Goal: Navigation & Orientation: Find specific page/section

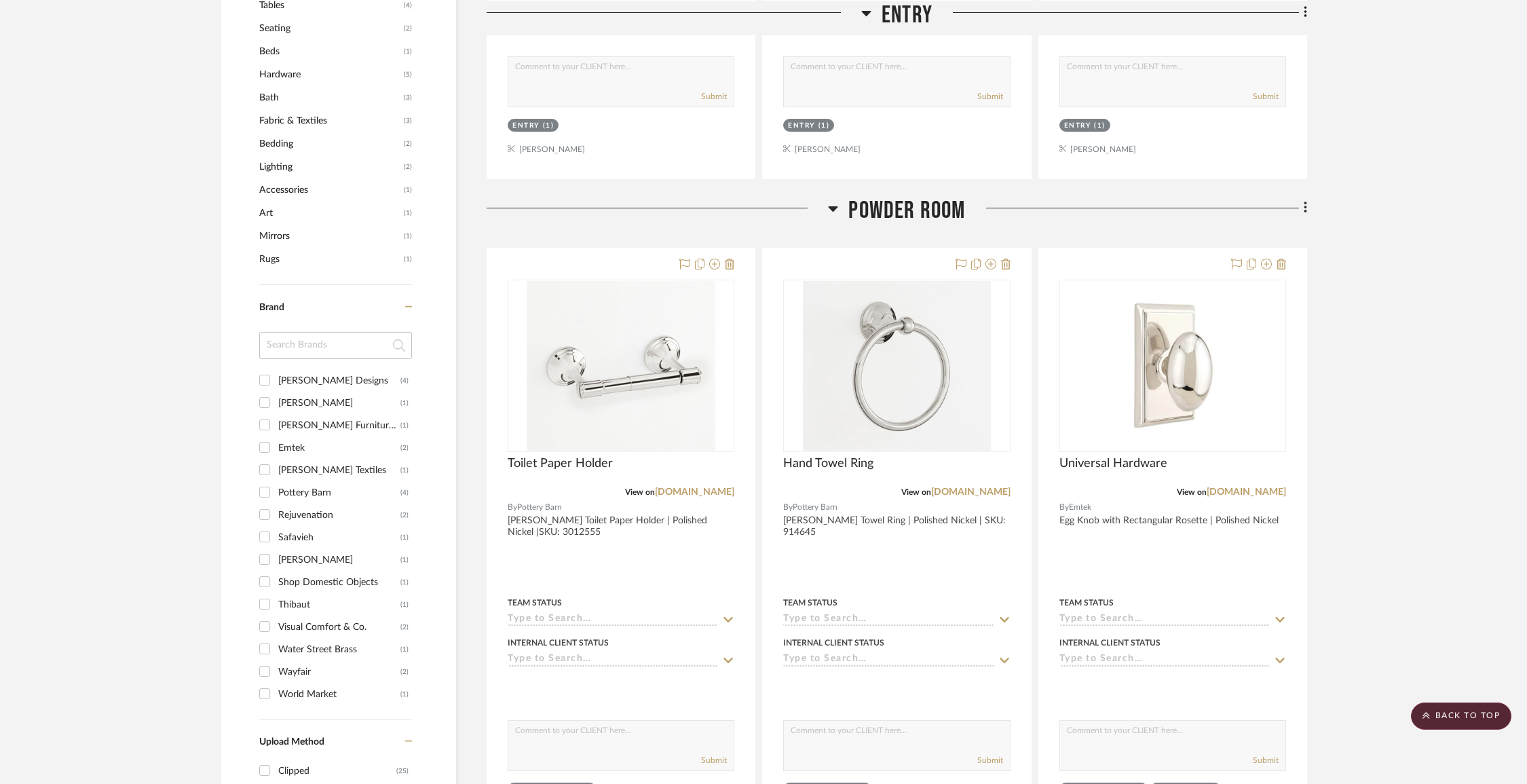
scroll to position [25, 0]
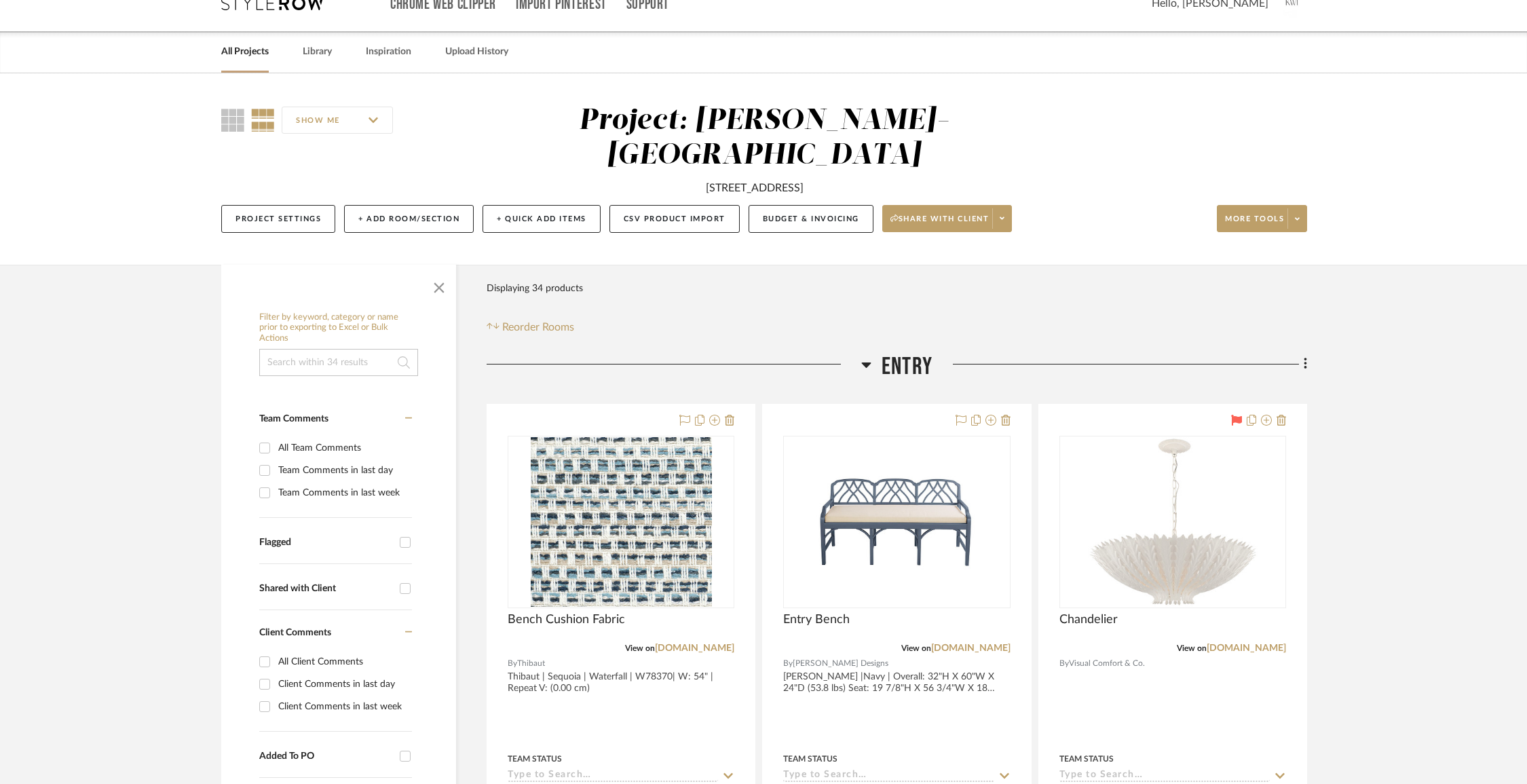
click at [232, 56] on link "All Projects" at bounding box center [244, 52] width 47 height 18
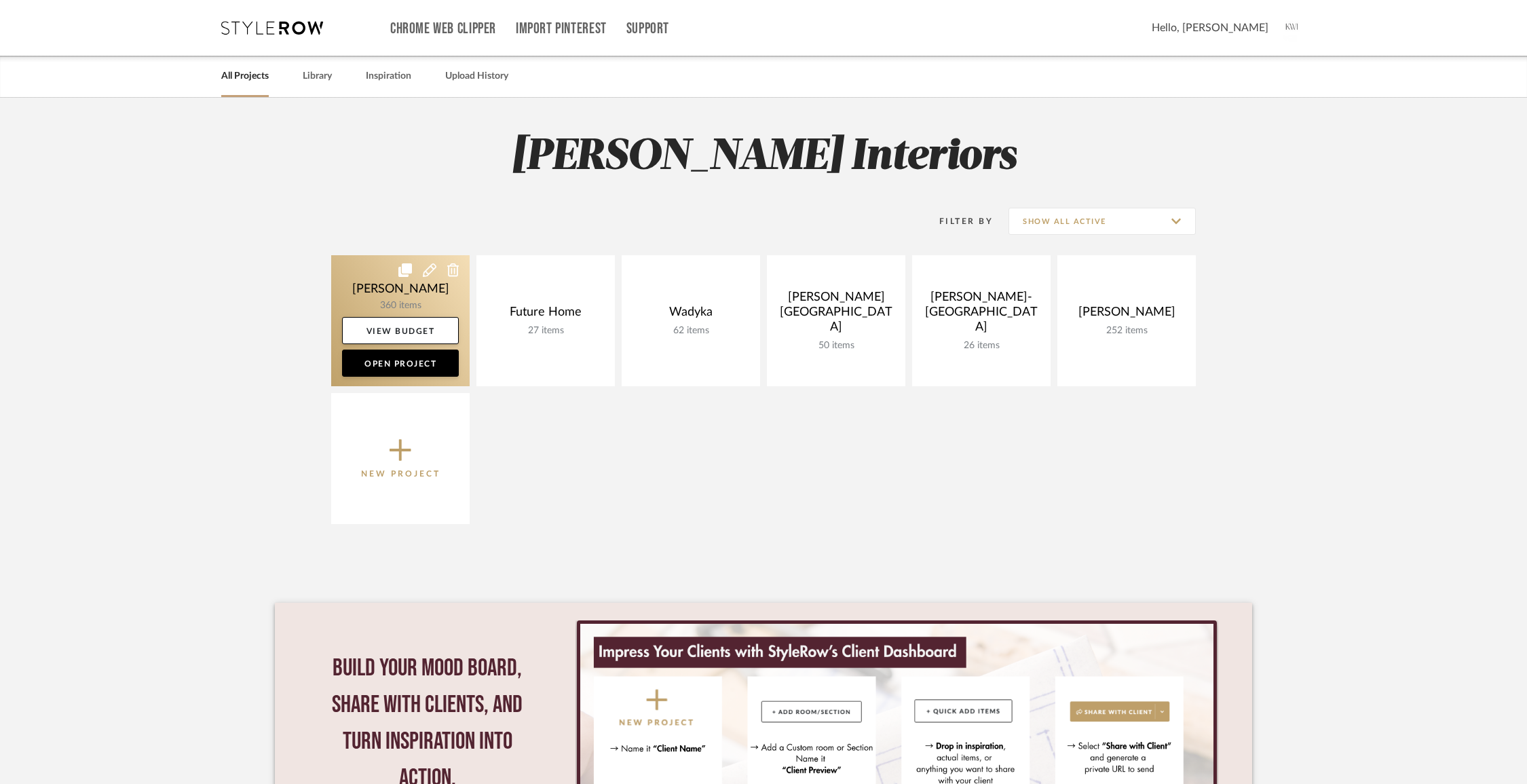
click at [420, 295] on link at bounding box center [400, 321] width 138 height 131
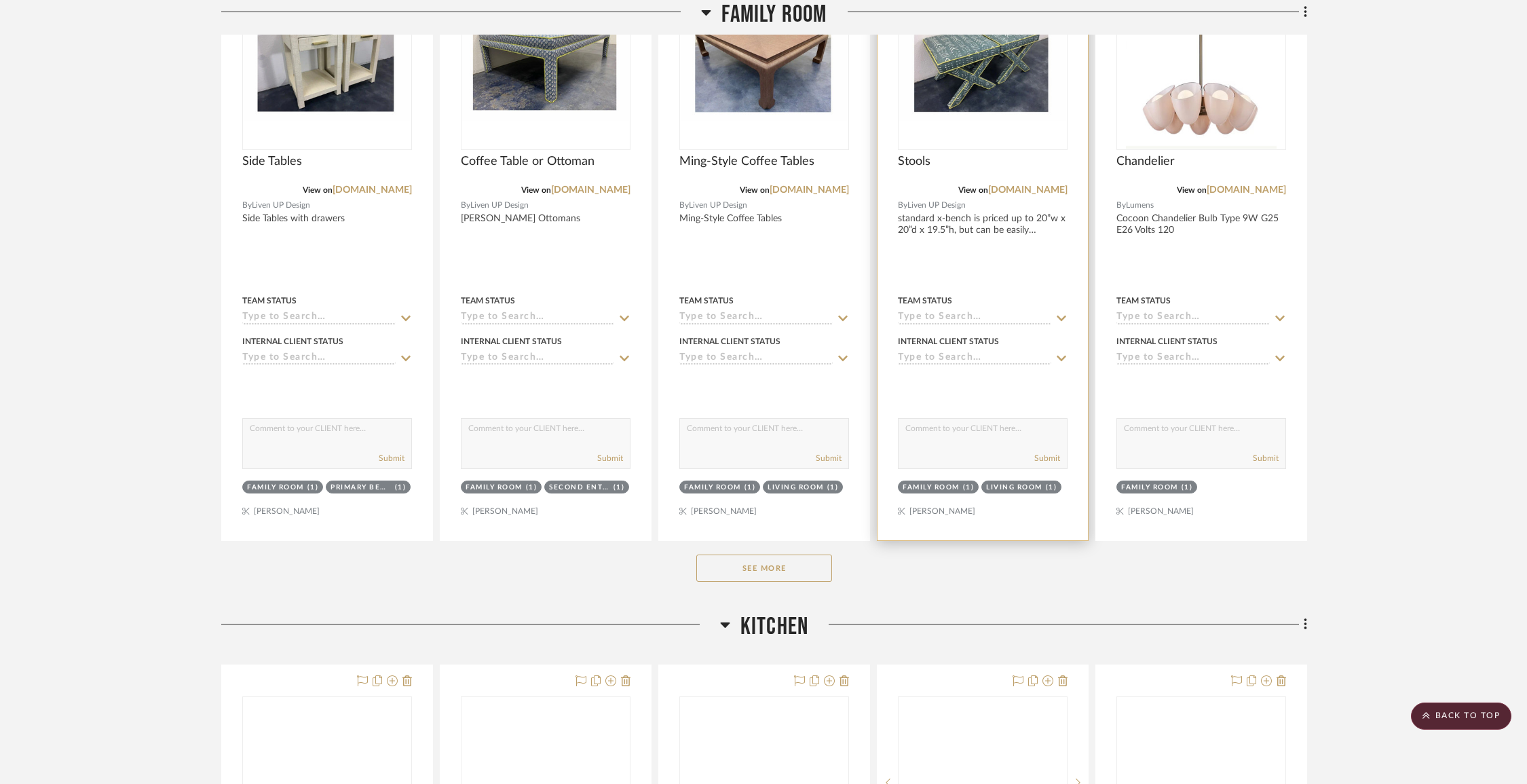
scroll to position [933, 0]
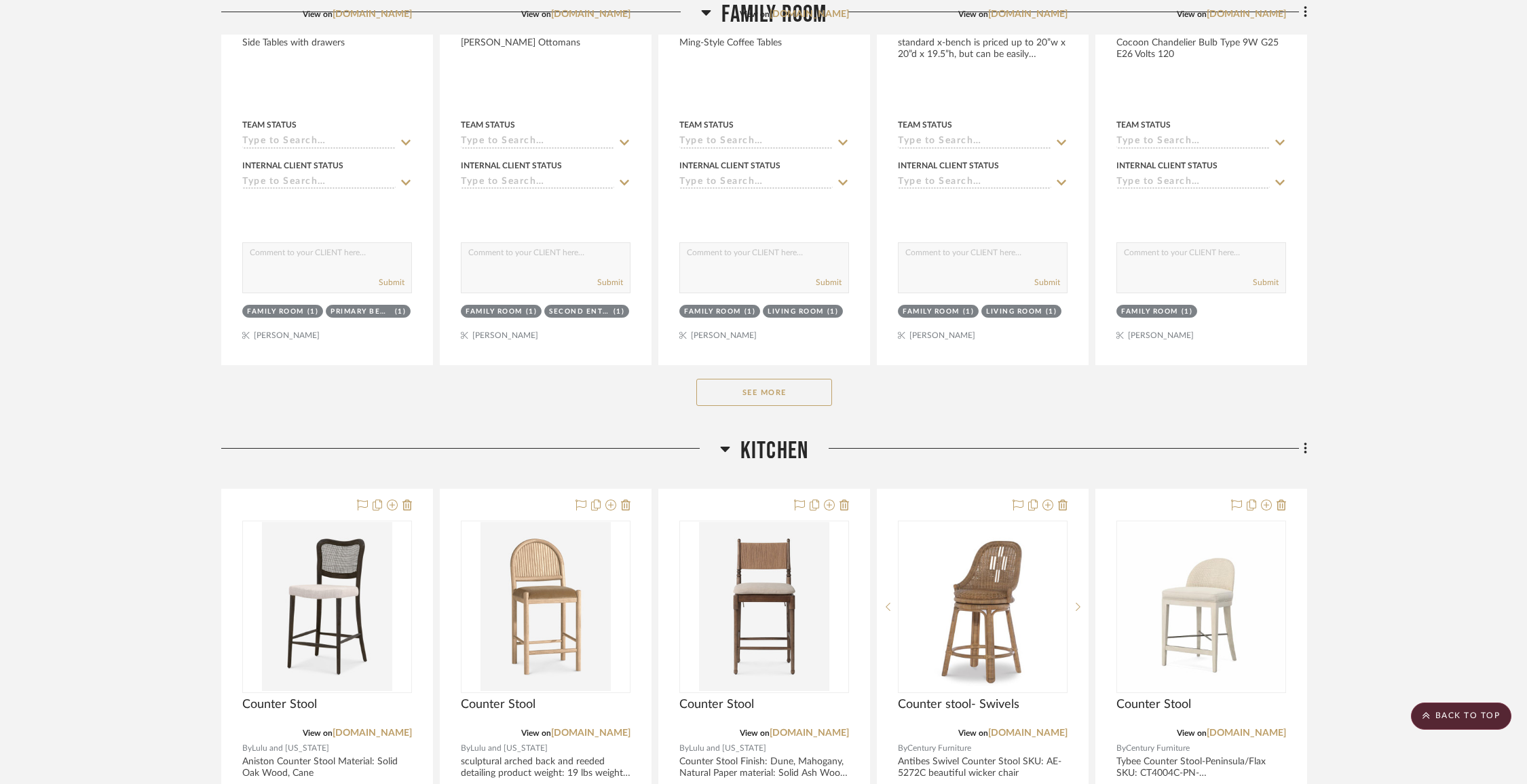
click at [802, 382] on button "See More" at bounding box center [764, 392] width 136 height 27
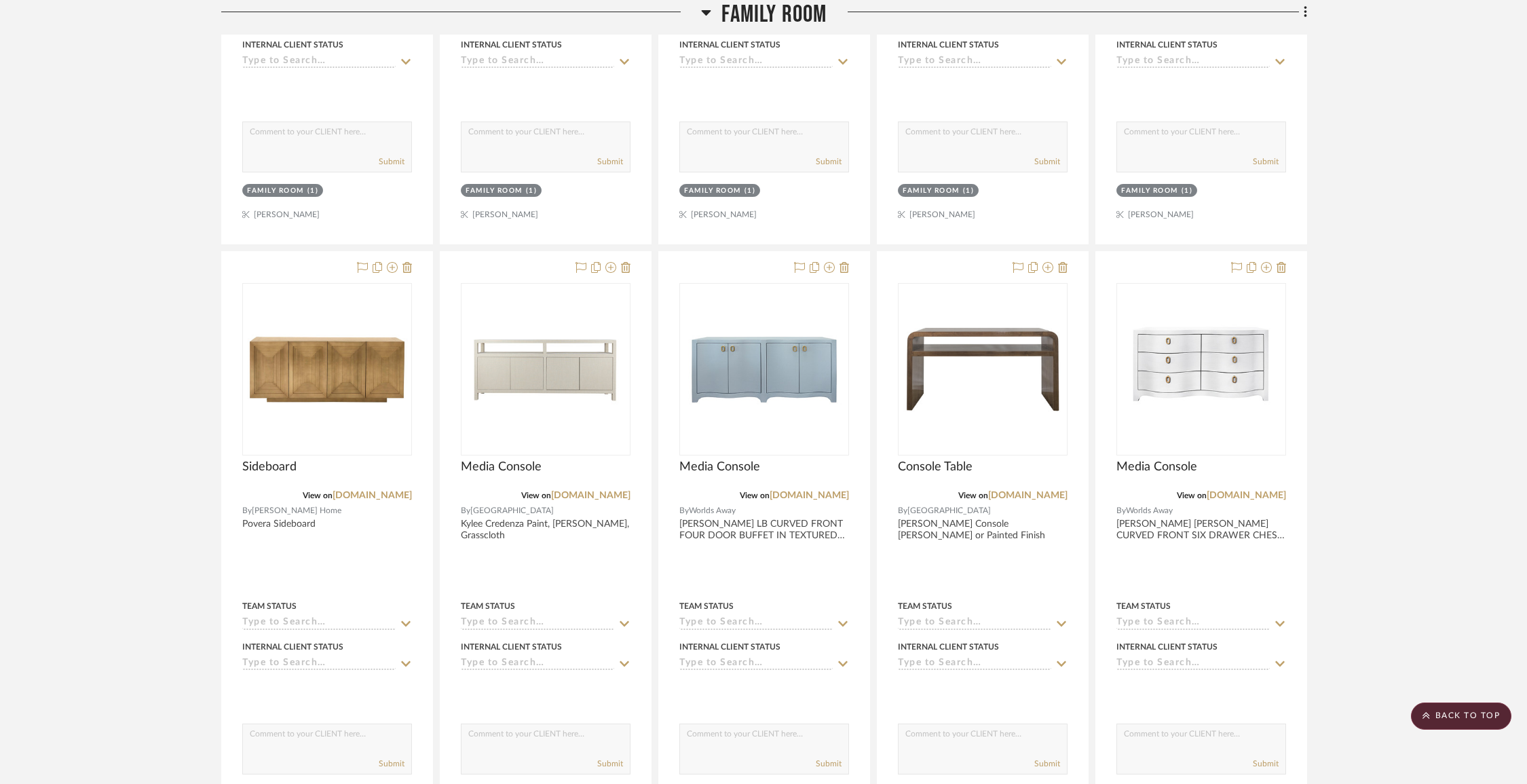
scroll to position [4234, 0]
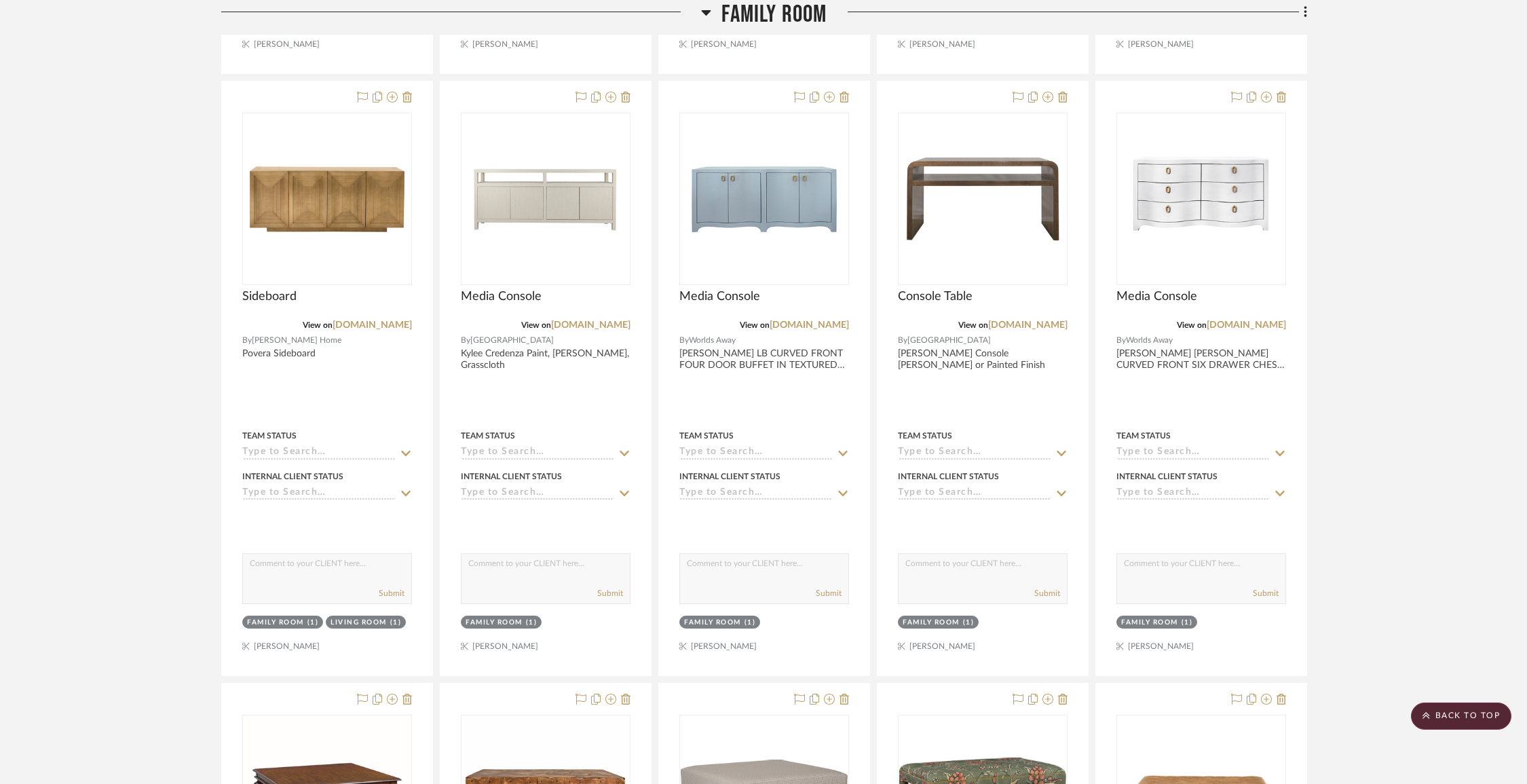
click at [768, 6] on span "Family Room" at bounding box center [774, 14] width 105 height 30
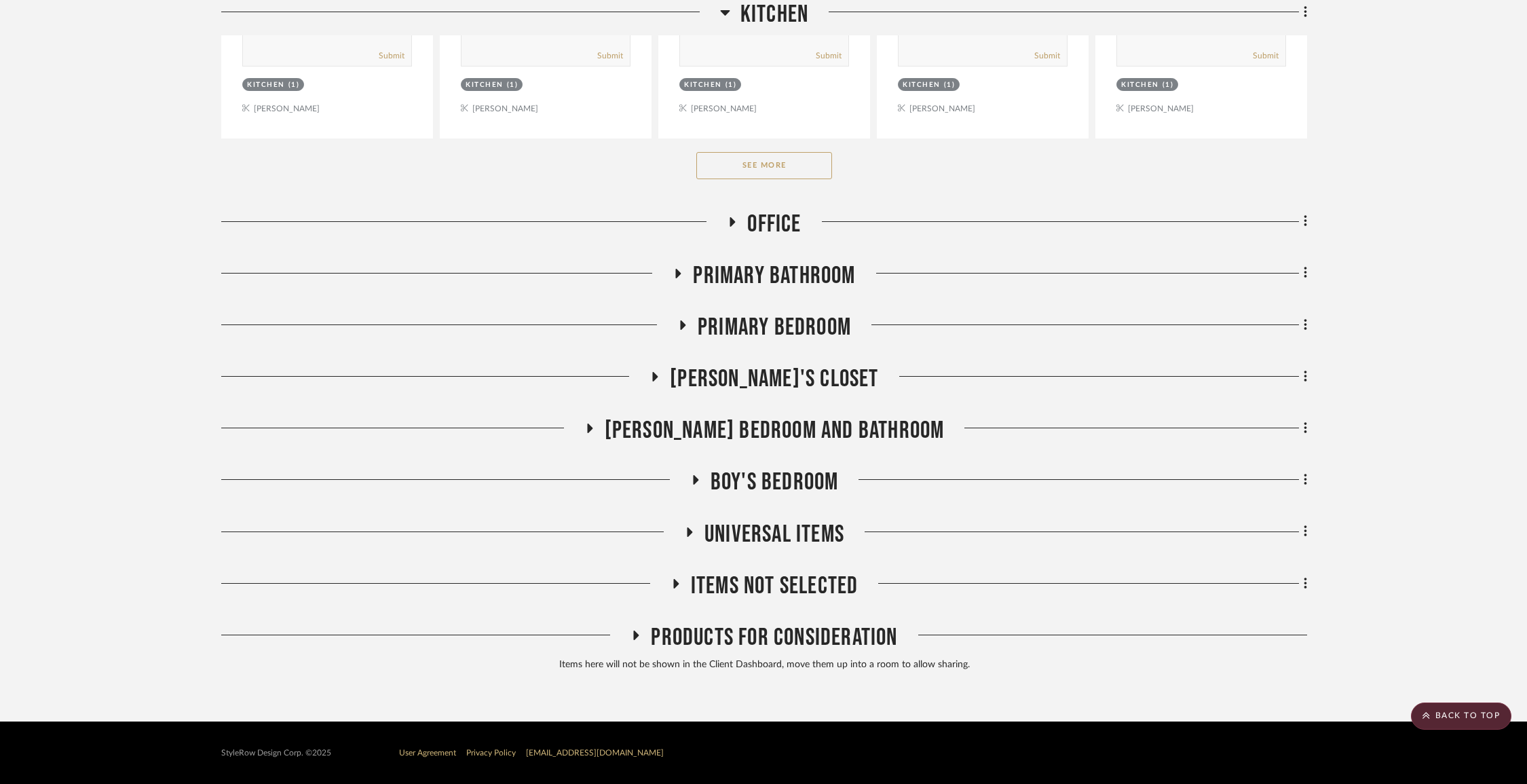
scroll to position [1211, 0]
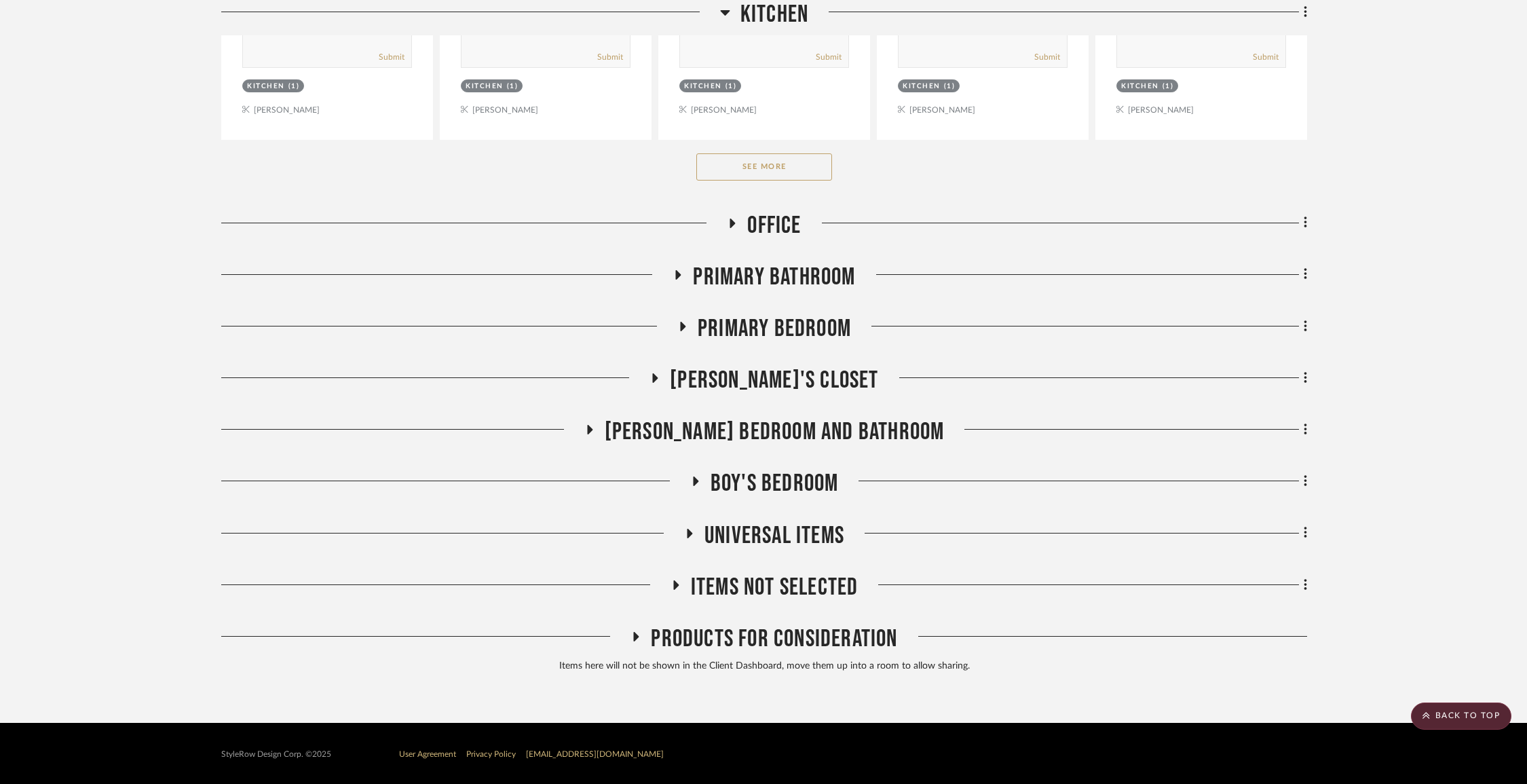
click at [714, 390] on span "[PERSON_NAME]'s Closet" at bounding box center [774, 380] width 208 height 30
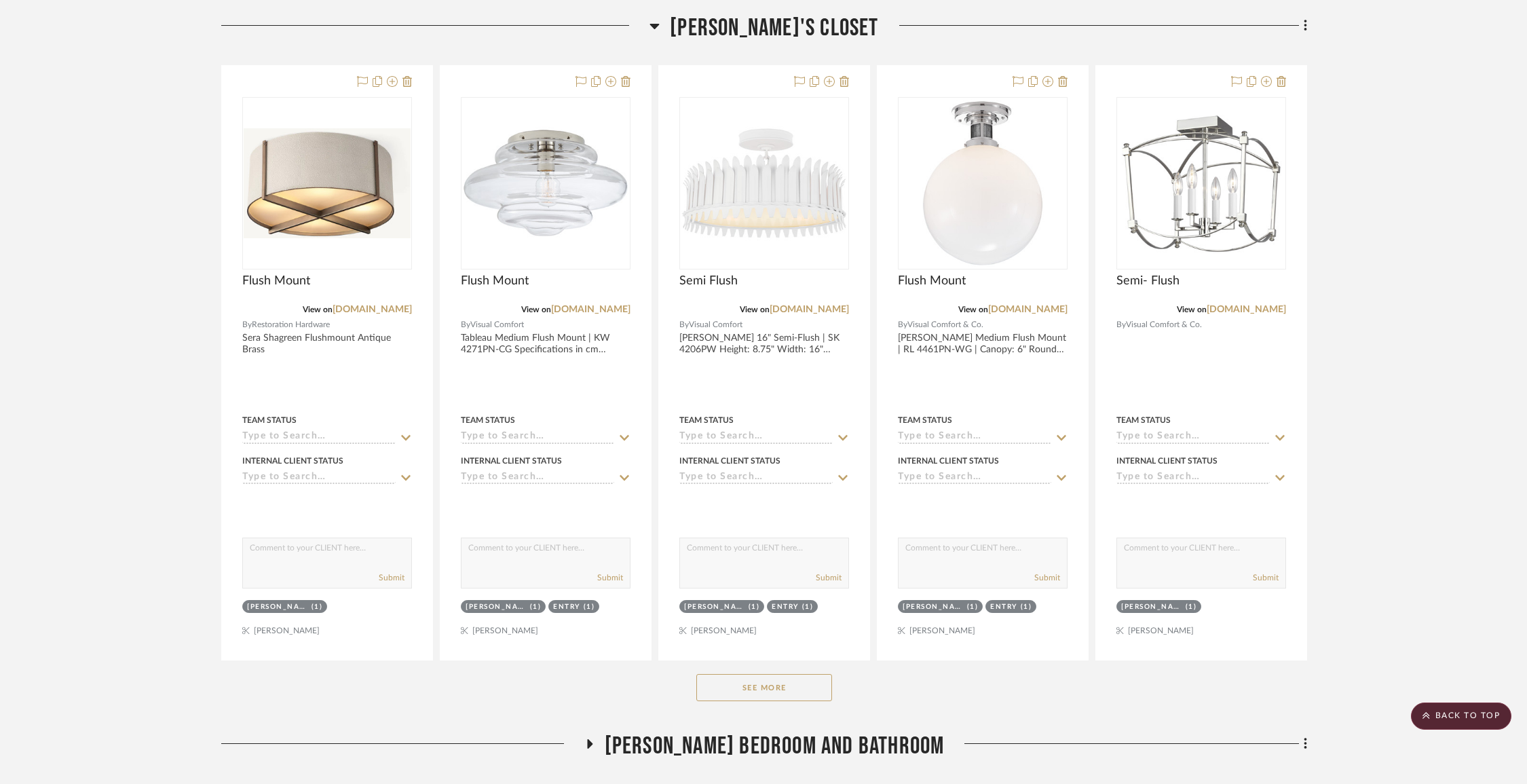
scroll to position [1566, 0]
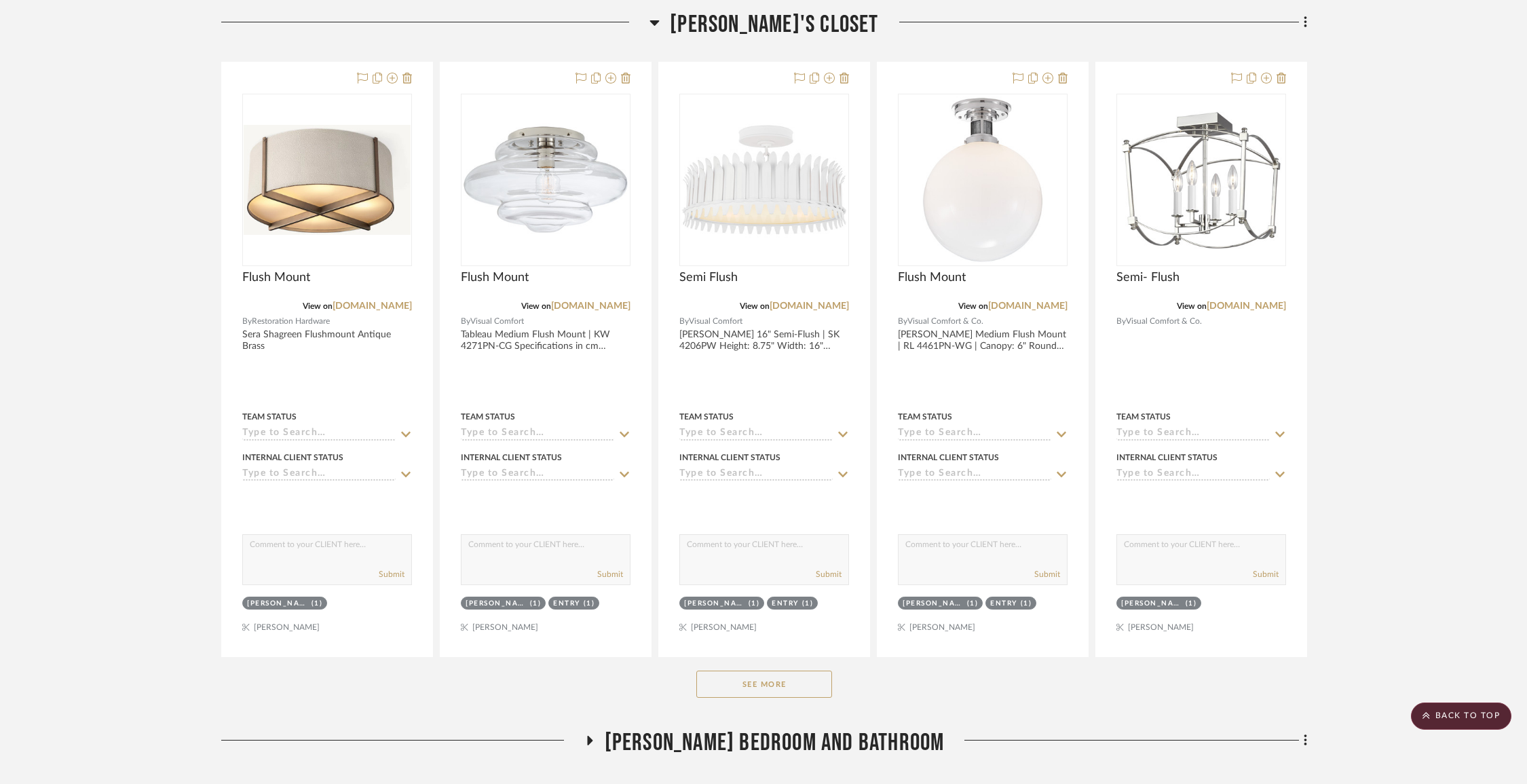
click at [744, 696] on div "See More" at bounding box center [764, 684] width 1086 height 54
click at [744, 681] on button "See More" at bounding box center [764, 684] width 136 height 27
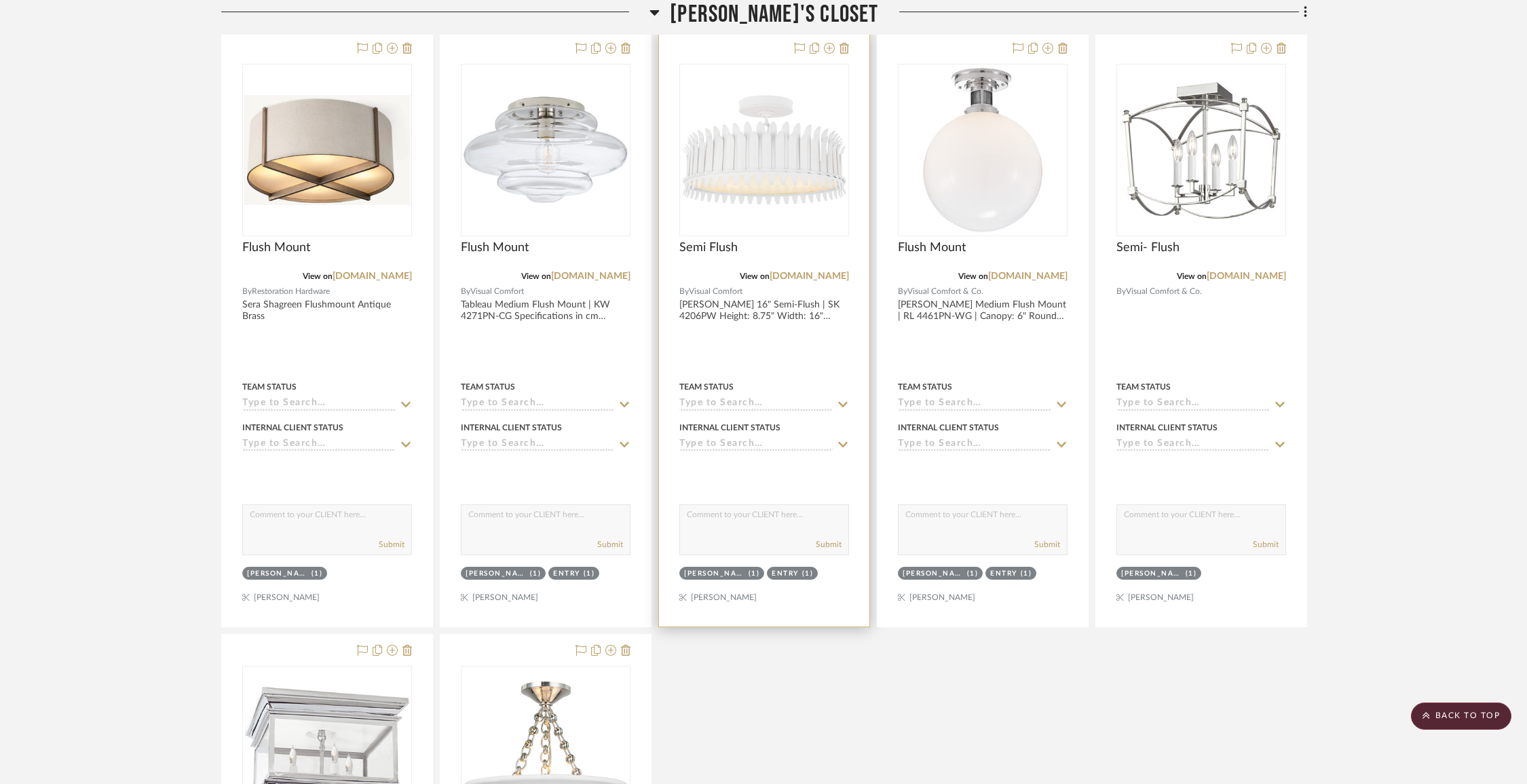
scroll to position [1594, 0]
